Goal: Information Seeking & Learning: Find specific fact

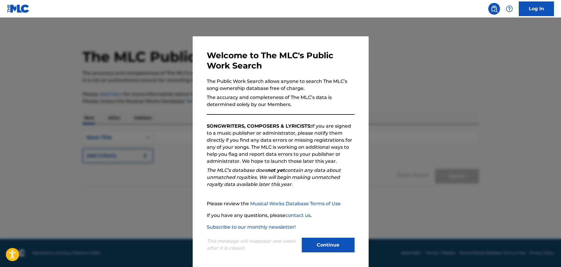
click at [419, 125] on div at bounding box center [280, 151] width 561 height 267
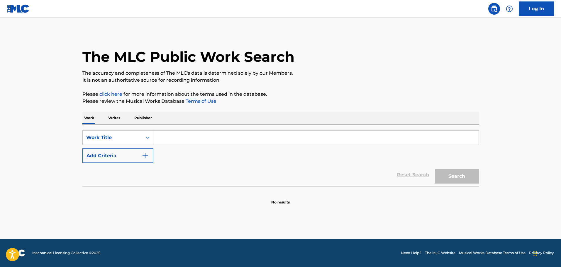
click at [170, 142] on input "Search Form" at bounding box center [315, 138] width 325 height 14
type input "candela"
click at [460, 176] on button "Search" at bounding box center [457, 176] width 44 height 15
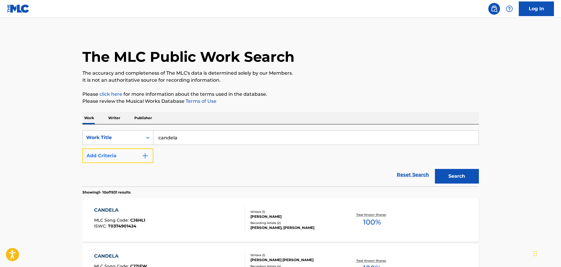
click at [148, 154] on img "Search Form" at bounding box center [145, 155] width 7 height 7
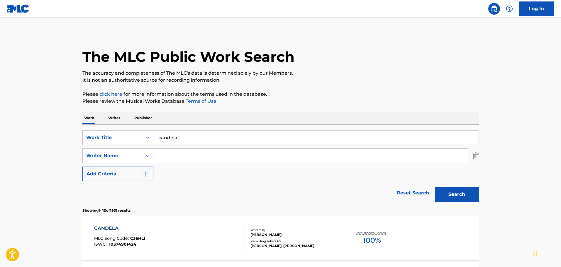
click at [164, 156] on input "Search Form" at bounding box center [310, 156] width 314 height 14
click at [459, 195] on button "Search" at bounding box center [457, 194] width 44 height 15
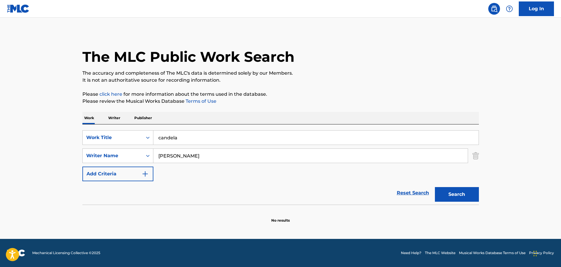
click at [207, 157] on input "[PERSON_NAME]" at bounding box center [310, 156] width 314 height 14
click at [441, 195] on button "Search" at bounding box center [457, 194] width 44 height 15
click at [206, 156] on input "[PERSON_NAME]" at bounding box center [310, 156] width 314 height 14
type input "j"
type input "[PERSON_NAME]"
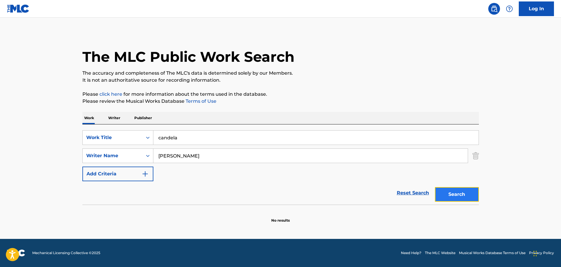
click at [456, 190] on button "Search" at bounding box center [457, 194] width 44 height 15
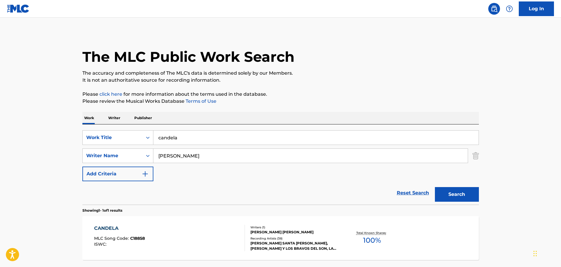
click at [113, 226] on div "CANDELA" at bounding box center [119, 228] width 51 height 7
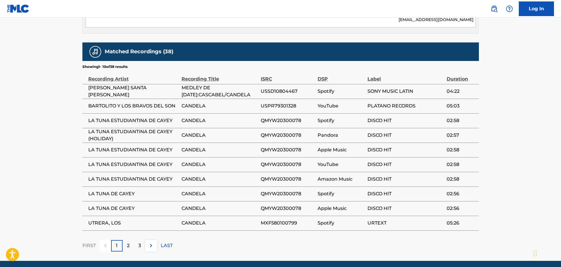
scroll to position [345, 0]
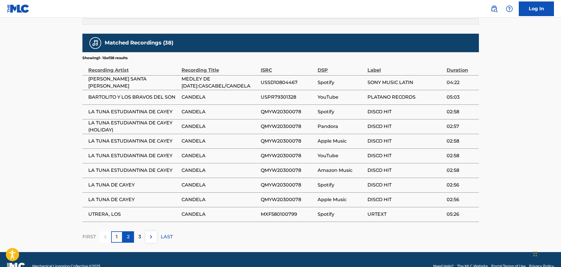
click at [129, 239] on p "2" at bounding box center [128, 237] width 3 height 7
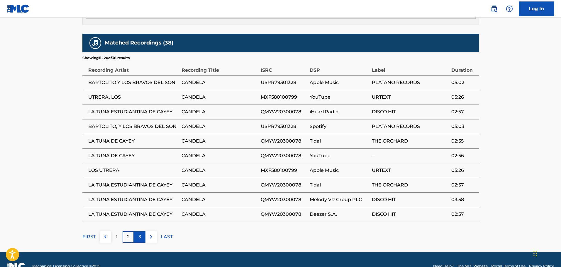
click at [139, 238] on p "3" at bounding box center [139, 237] width 3 height 7
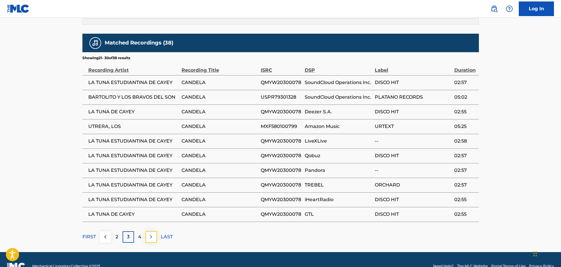
click at [150, 238] on img at bounding box center [150, 237] width 7 height 7
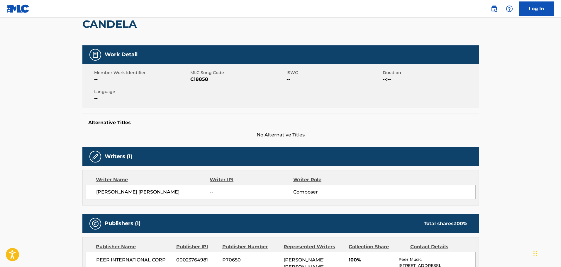
scroll to position [0, 0]
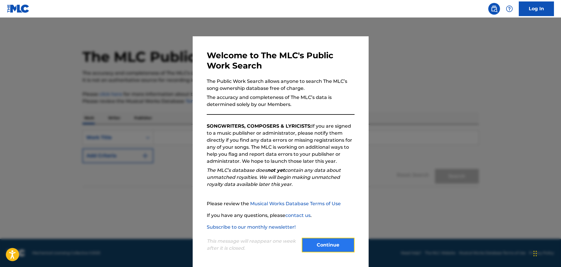
click at [336, 242] on button "Continue" at bounding box center [328, 245] width 53 height 15
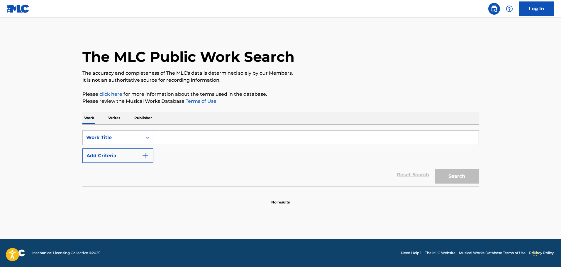
click at [167, 136] on input "Search Form" at bounding box center [315, 138] width 325 height 14
type input "candela"
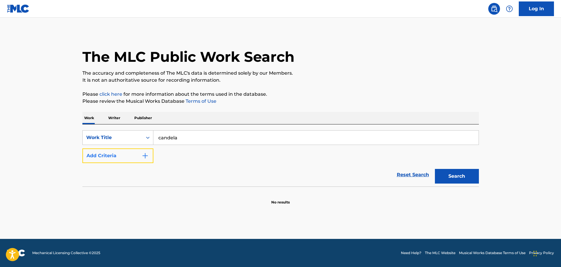
click at [143, 155] on img "Search Form" at bounding box center [145, 155] width 7 height 7
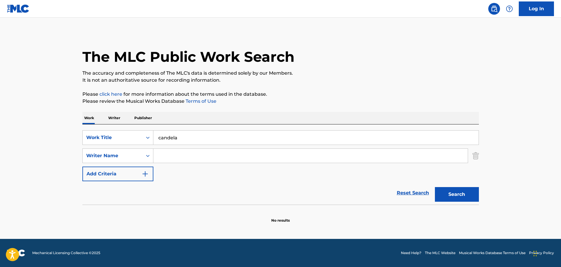
click at [168, 154] on input "Search Form" at bounding box center [310, 156] width 314 height 14
type input "juan nogueras"
click at [445, 192] on button "Search" at bounding box center [457, 194] width 44 height 15
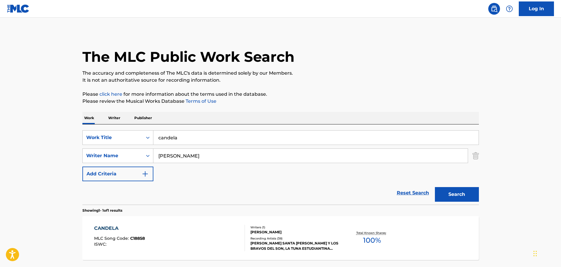
click at [110, 227] on div "CANDELA" at bounding box center [119, 228] width 51 height 7
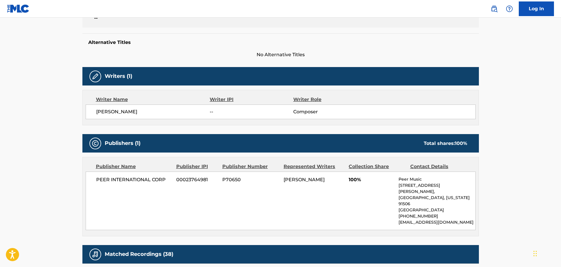
scroll to position [140, 0]
